Goal: Find specific page/section: Find specific page/section

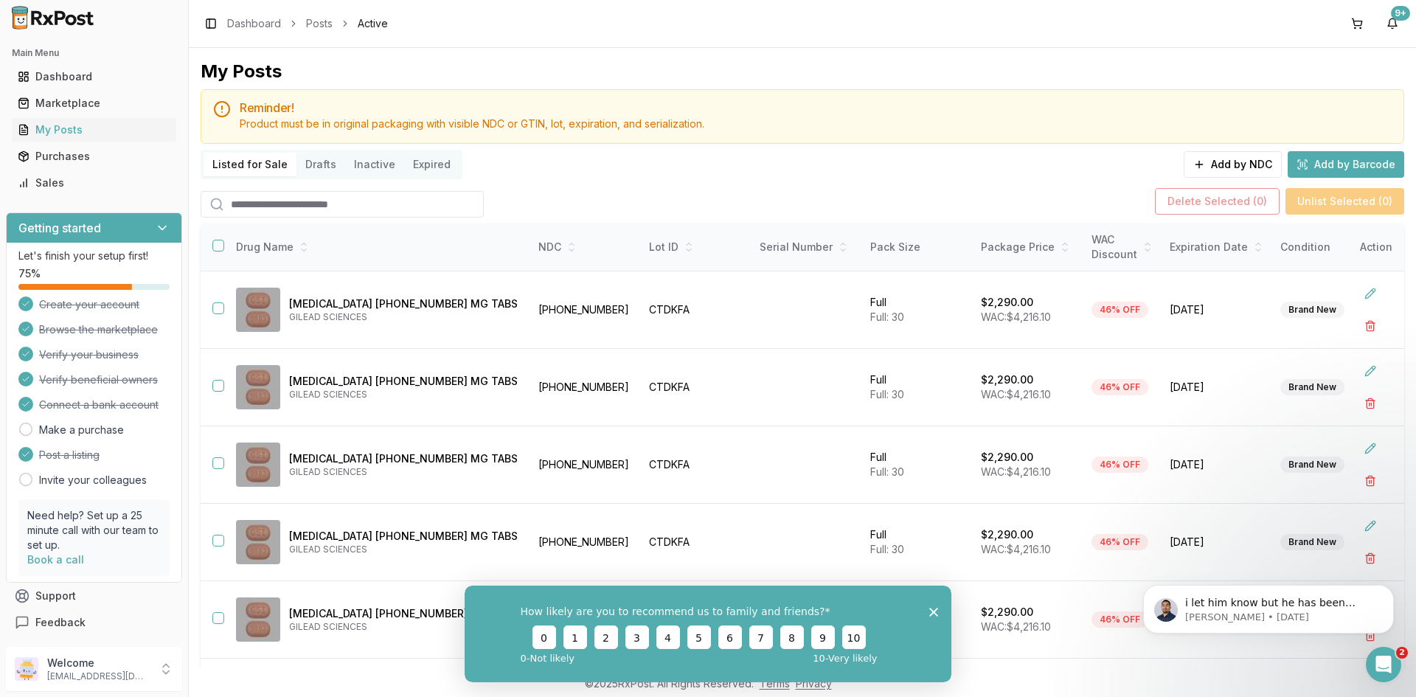
scroll to position [95, 0]
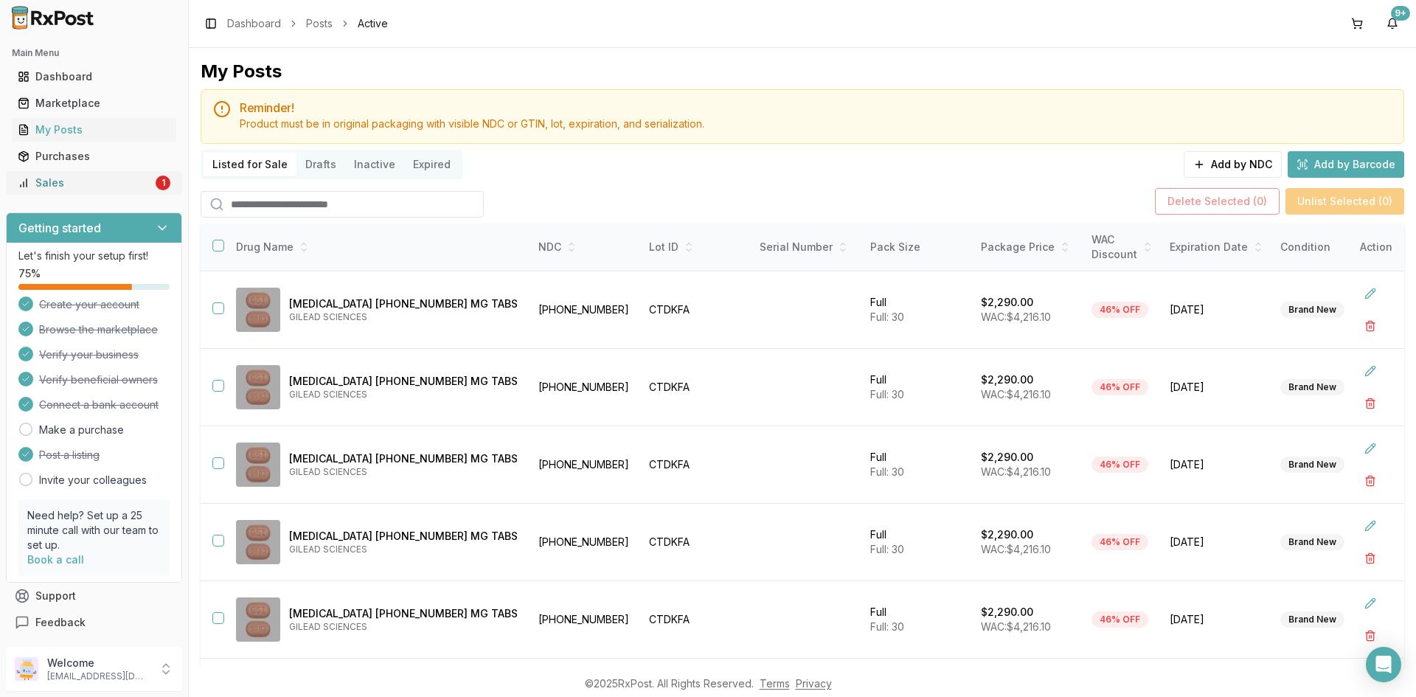
click at [80, 186] on div "Sales" at bounding box center [85, 182] width 135 height 15
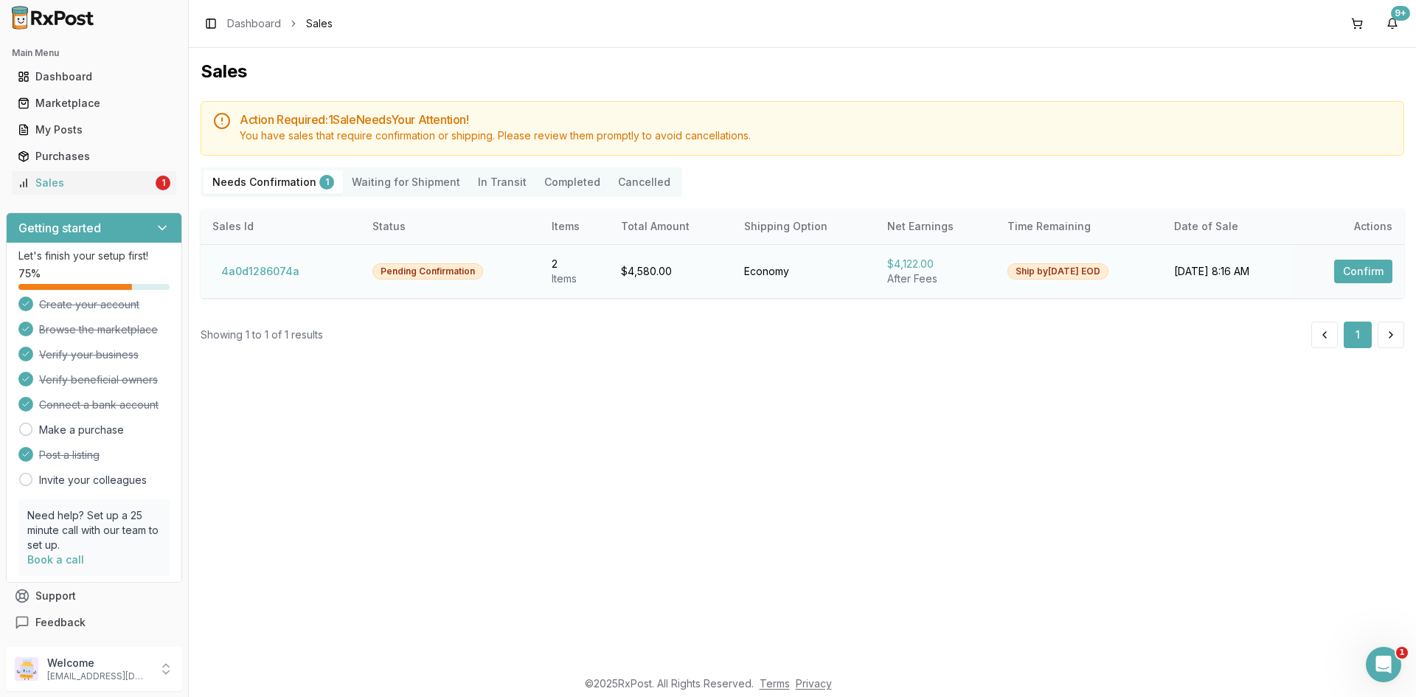
click at [1385, 281] on button "Confirm" at bounding box center [1363, 272] width 58 height 24
